Goal: Communication & Community: Connect with others

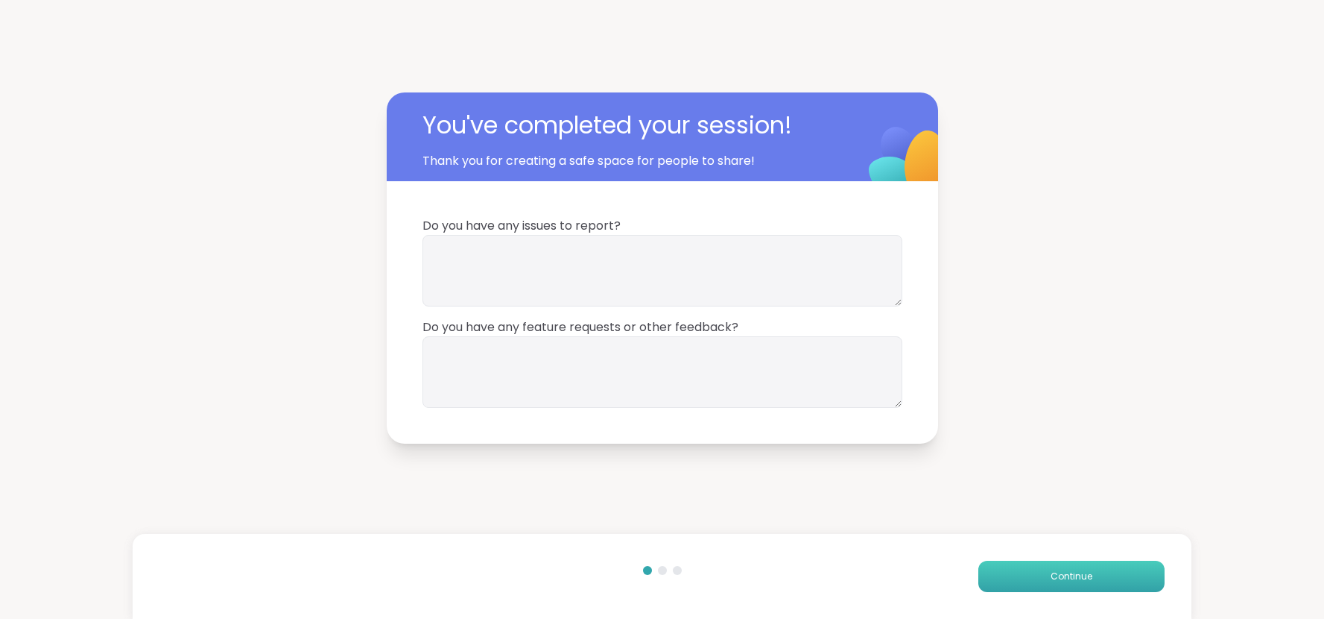
click at [1122, 582] on button "Continue" at bounding box center [1072, 576] width 186 height 31
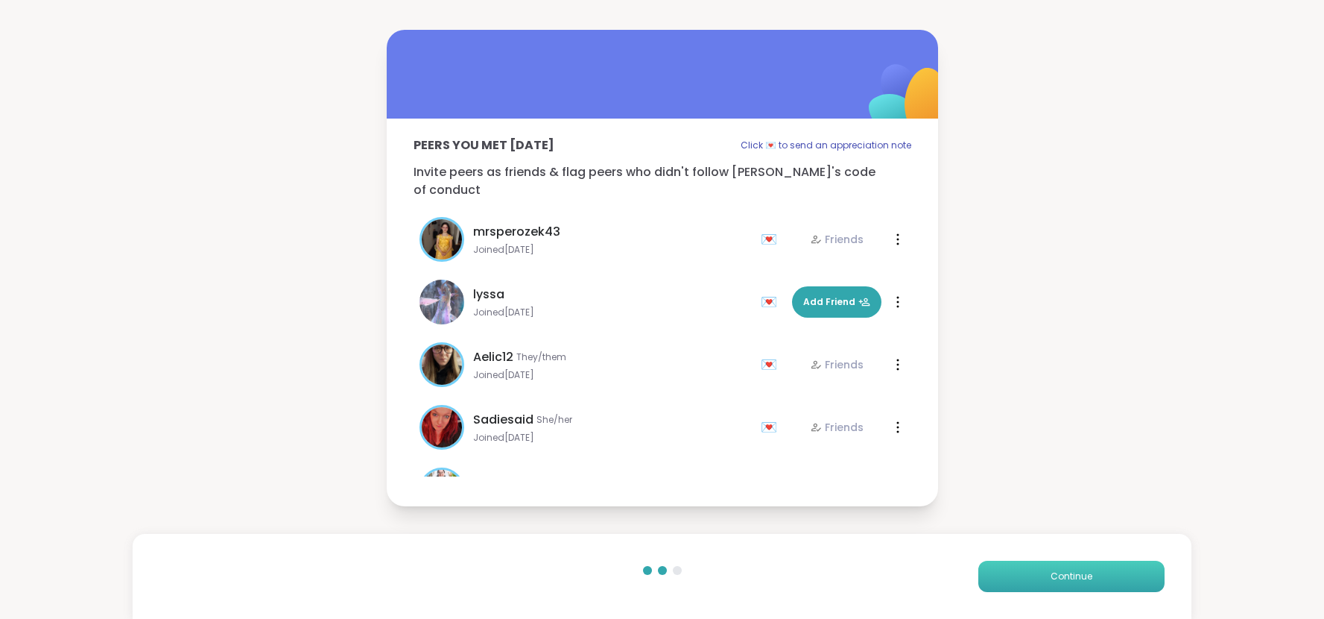
click at [1122, 582] on button "Continue" at bounding box center [1072, 576] width 186 height 31
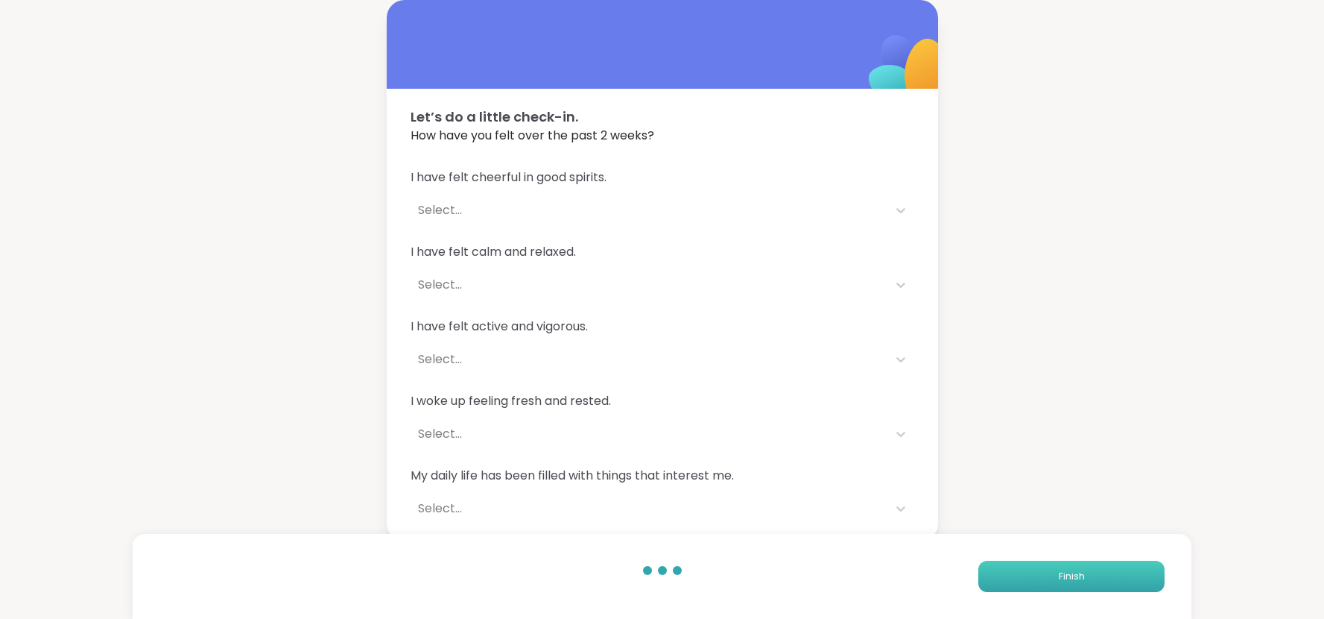
click at [1122, 582] on button "Finish" at bounding box center [1072, 576] width 186 height 31
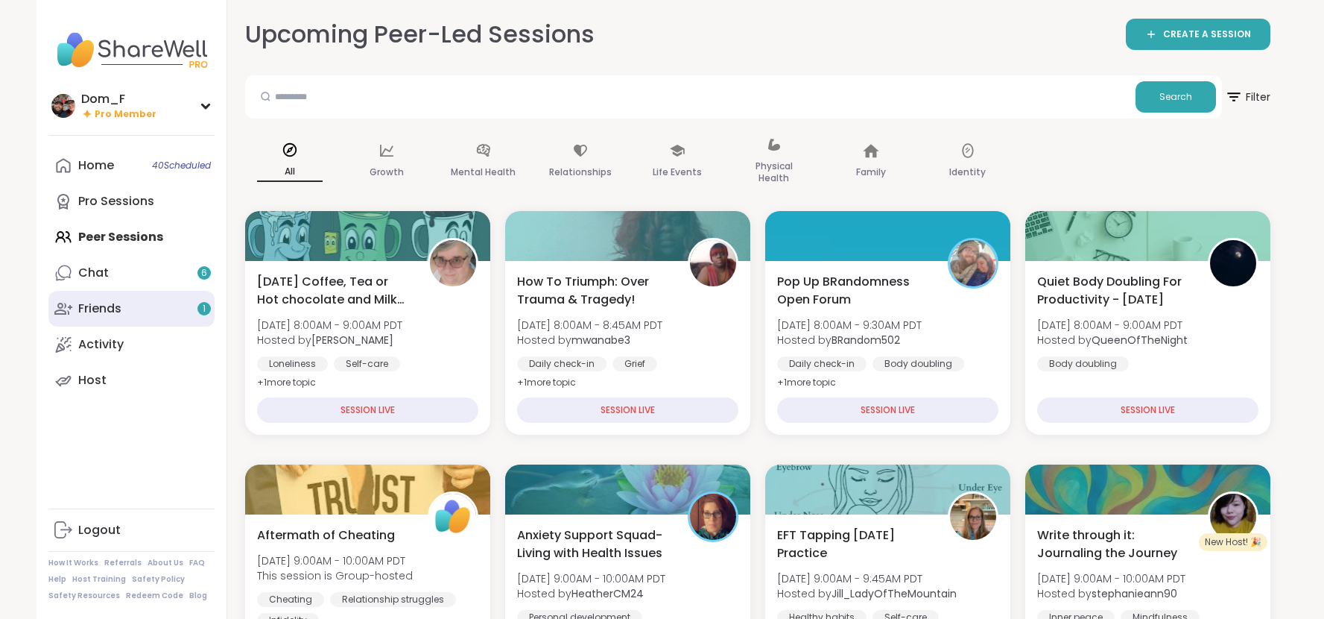
click at [167, 308] on link "Friends 1" at bounding box center [131, 309] width 166 height 36
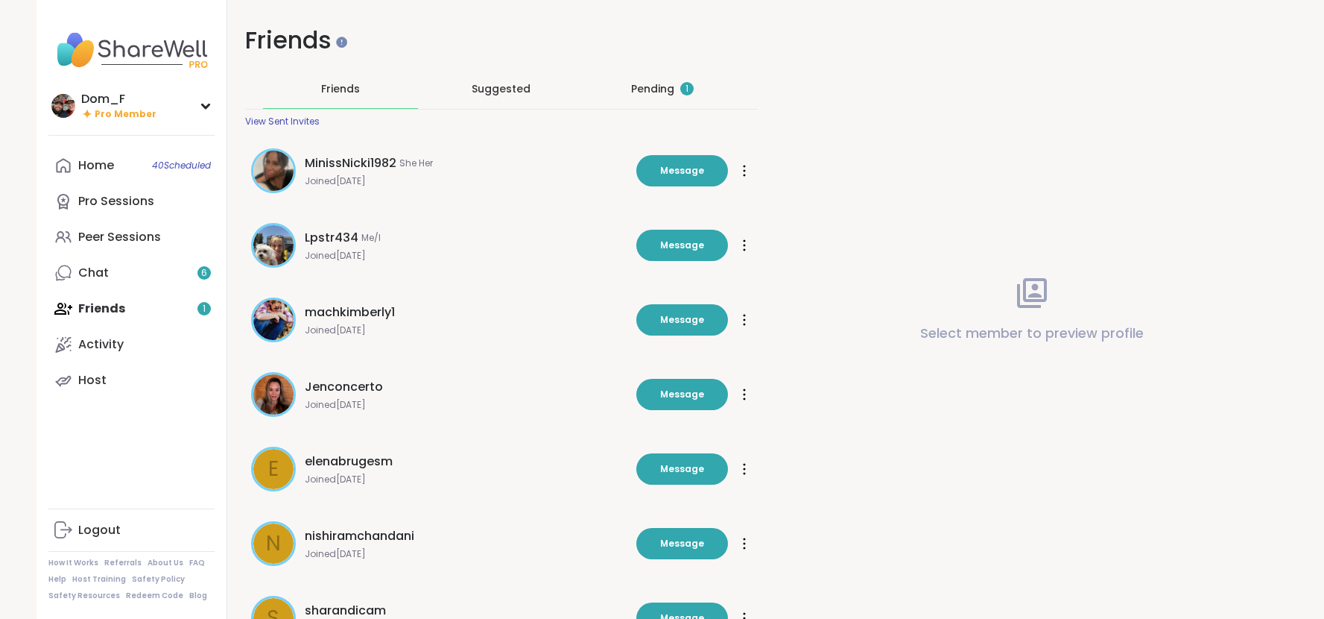
click at [666, 85] on div "Pending 1" at bounding box center [662, 88] width 63 height 15
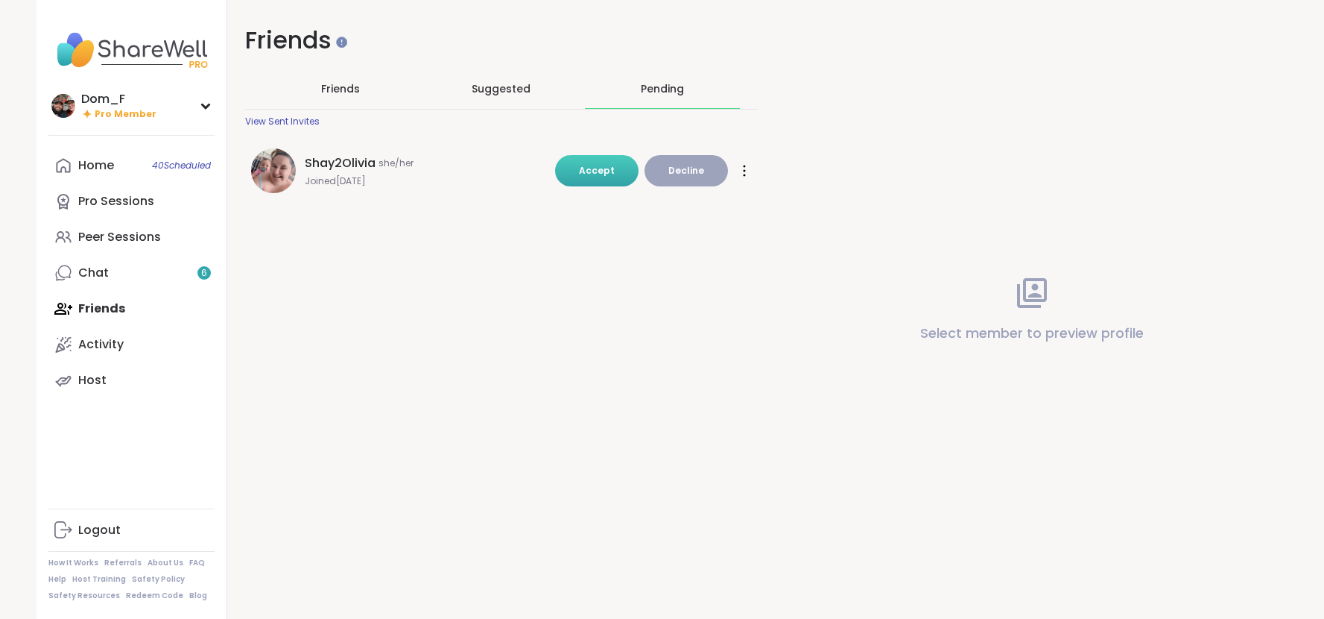
click at [596, 175] on span "Accept" at bounding box center [597, 170] width 36 height 13
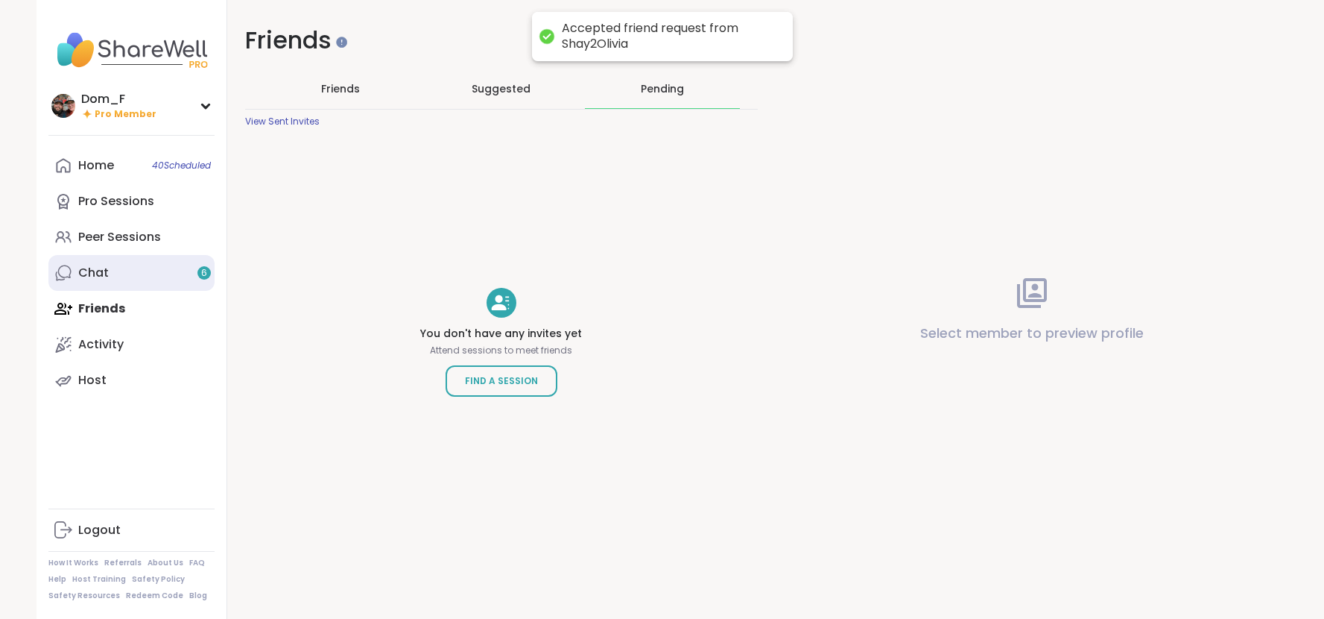
click at [193, 275] on link "Chat 6" at bounding box center [131, 273] width 166 height 36
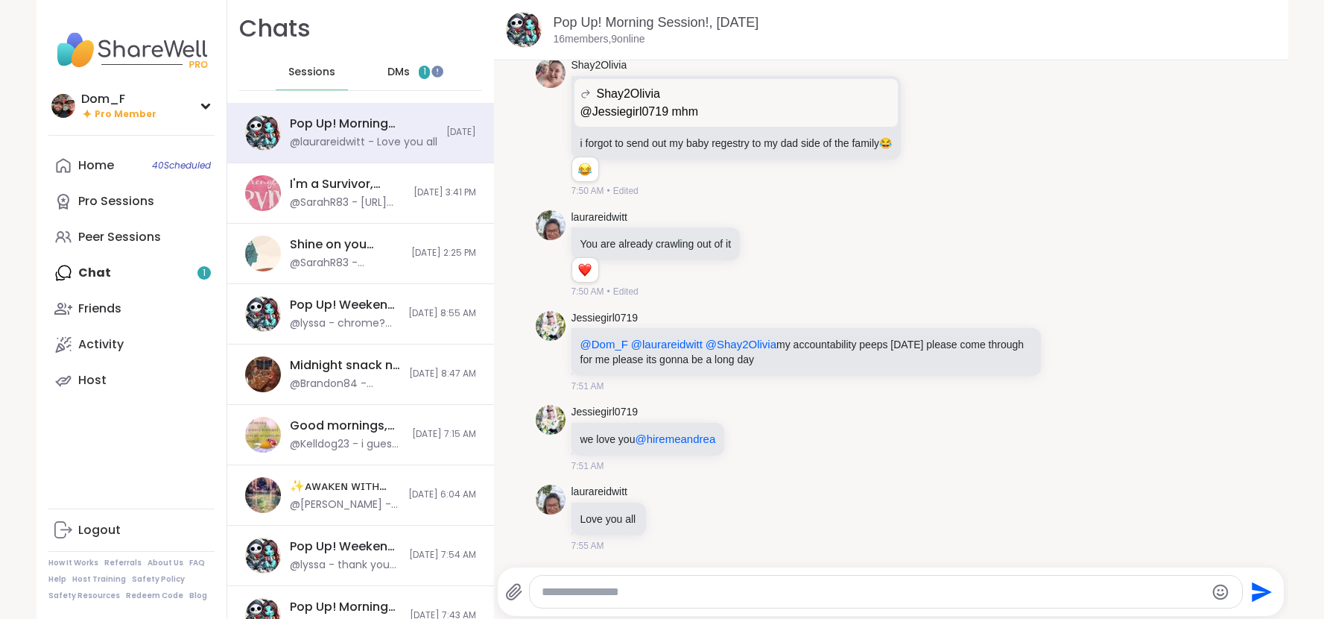
click at [409, 72] on span "DMs" at bounding box center [399, 72] width 22 height 15
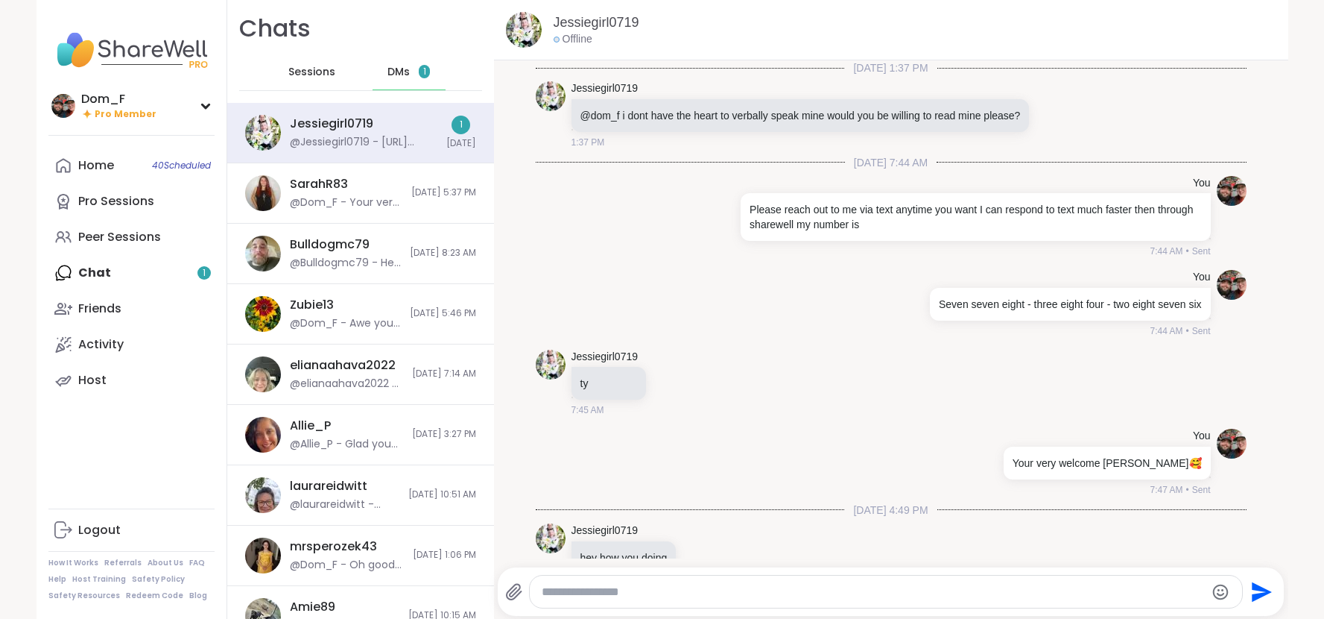
scroll to position [1163, 0]
